Goal: Find specific page/section: Find specific page/section

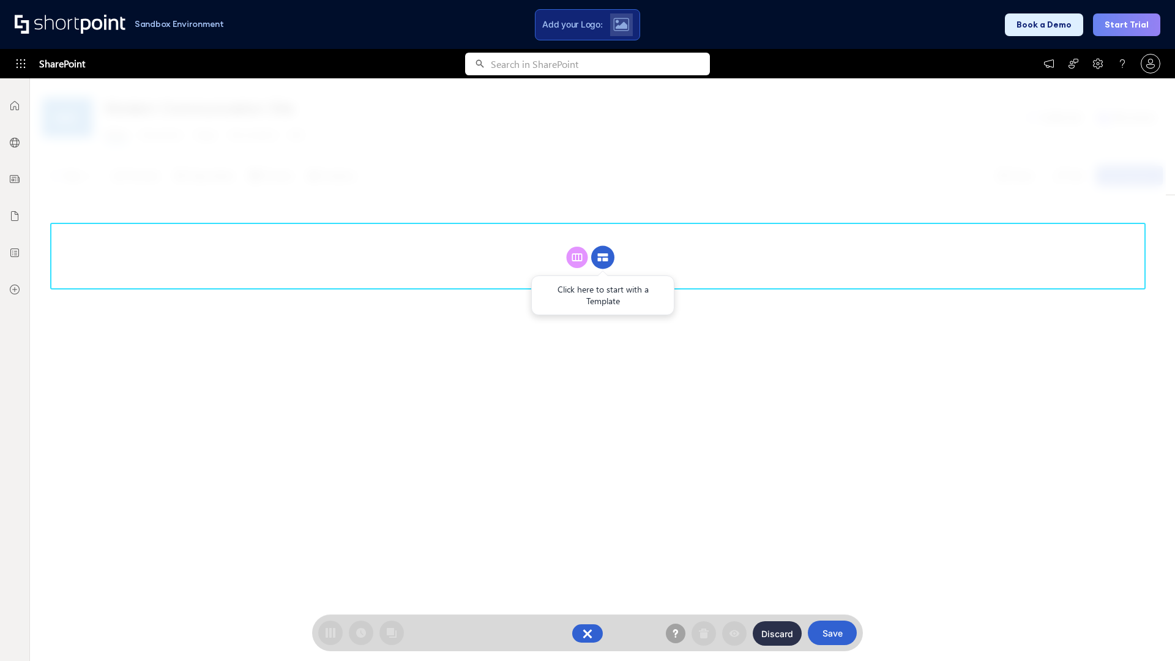
click at [603, 257] on circle at bounding box center [602, 257] width 23 height 23
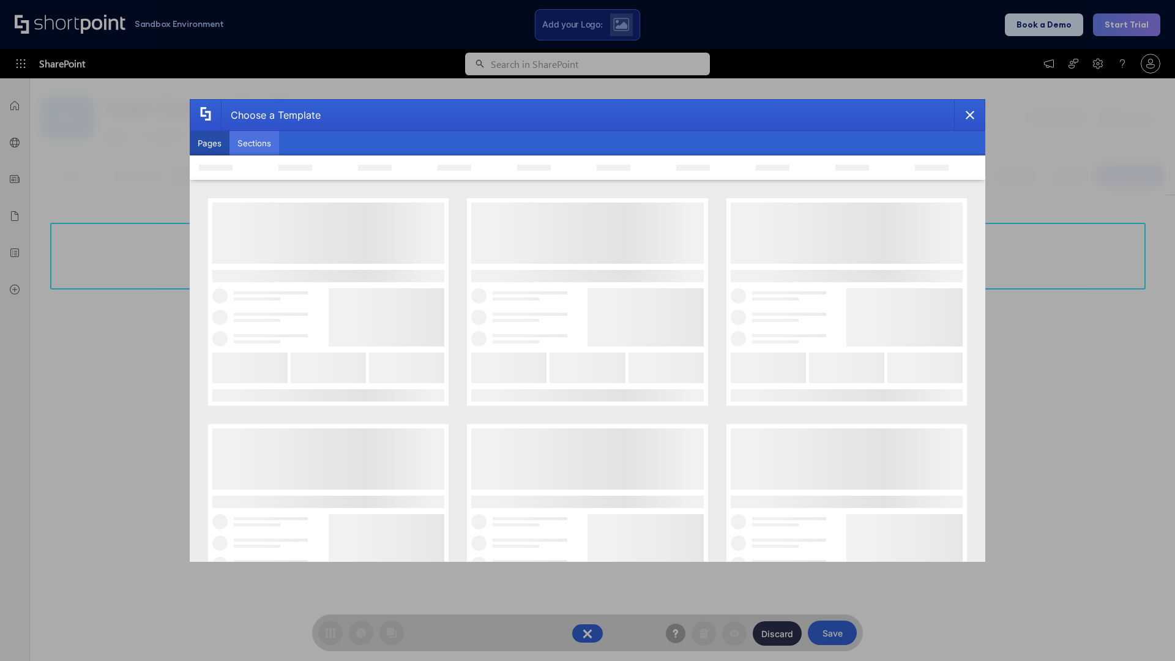
click at [254, 143] on button "Sections" at bounding box center [255, 143] width 50 height 24
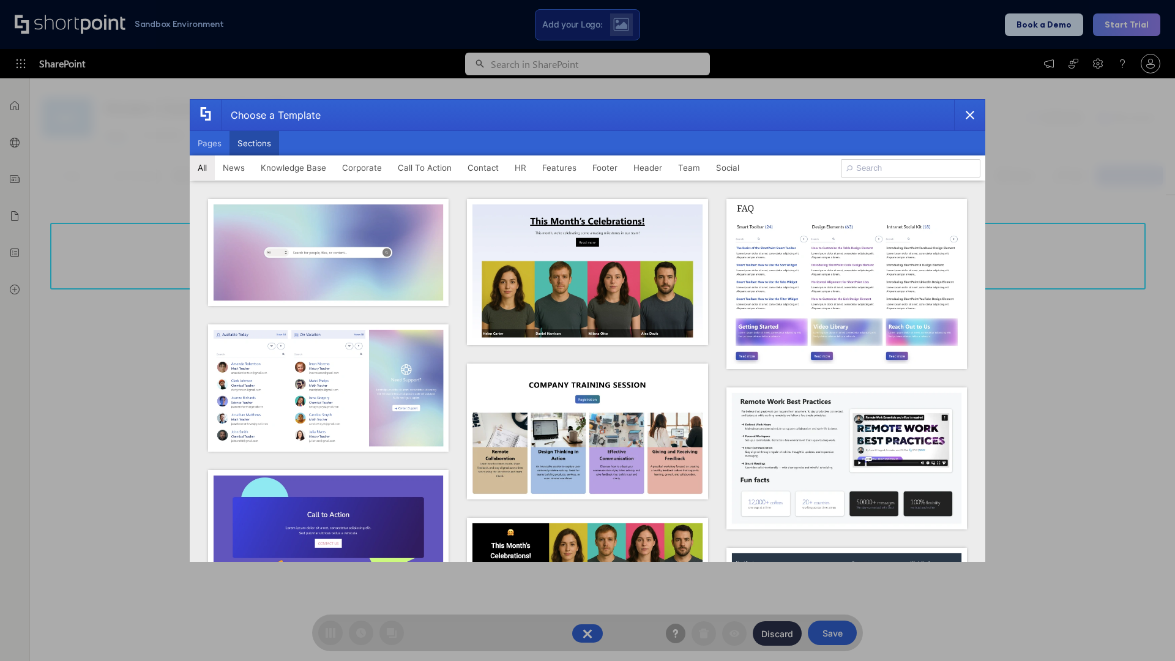
type input "CTA 3"
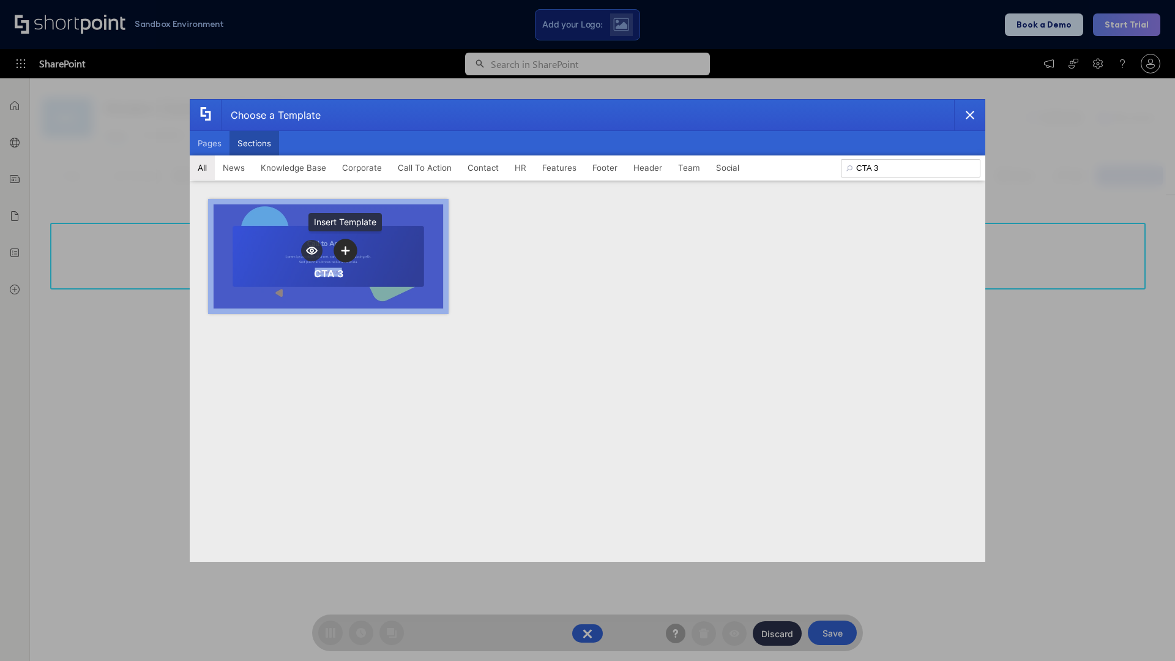
click at [345, 250] on icon "template selector" at bounding box center [345, 250] width 9 height 9
